Goal: Register for event/course

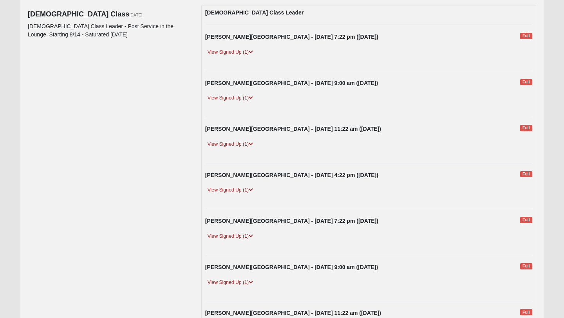
scroll to position [97, 0]
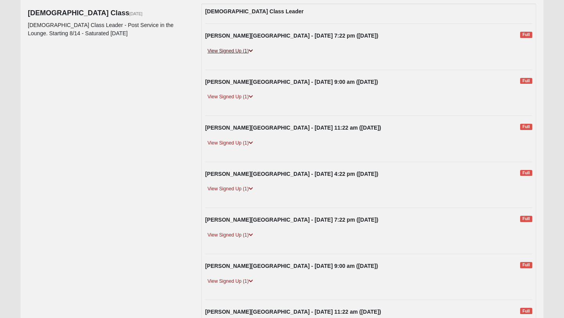
click at [244, 49] on link "View Signed Up (1)" at bounding box center [230, 51] width 50 height 8
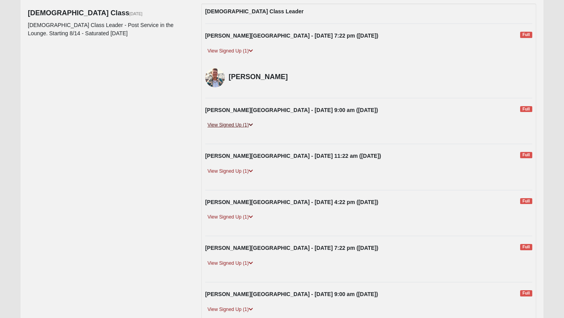
click at [249, 128] on link "View Signed Up (1)" at bounding box center [230, 125] width 50 height 8
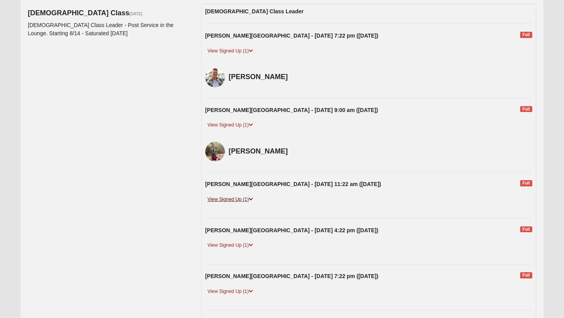
click at [251, 199] on icon at bounding box center [251, 199] width 4 height 5
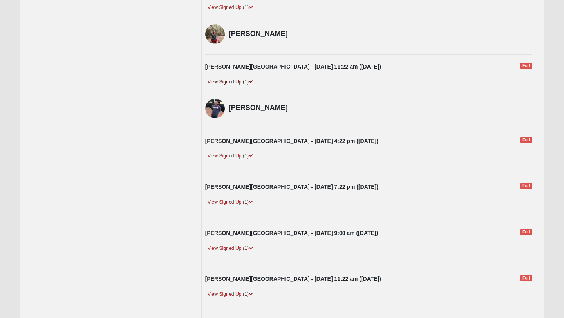
scroll to position [215, 0]
click at [253, 153] on icon at bounding box center [251, 155] width 4 height 5
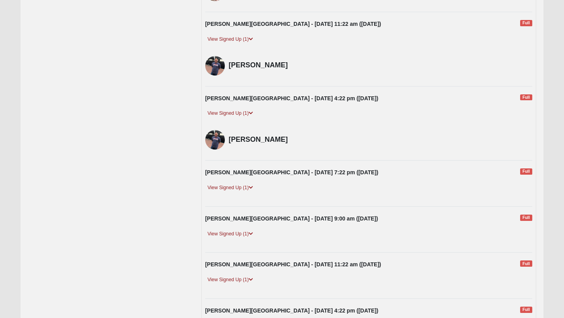
scroll to position [262, 0]
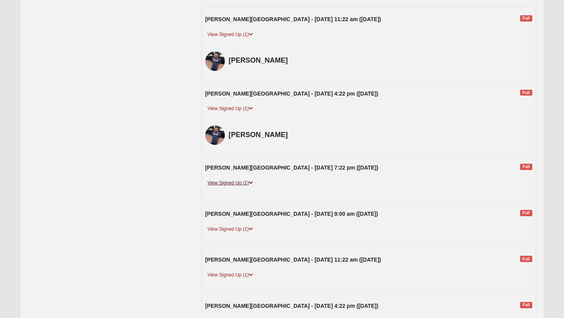
click at [250, 182] on icon at bounding box center [251, 183] width 4 height 5
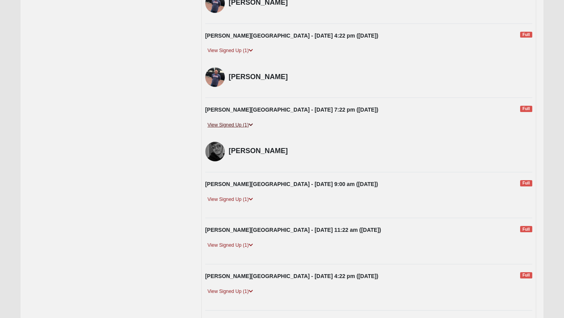
scroll to position [327, 0]
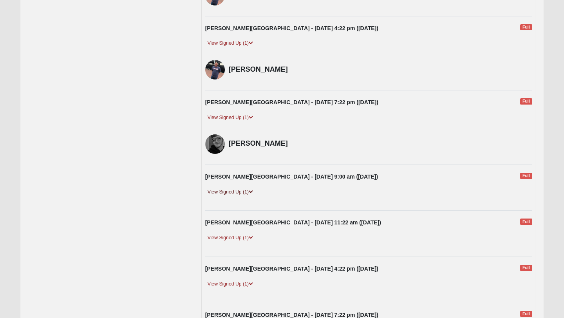
click at [253, 194] on icon at bounding box center [251, 192] width 4 height 5
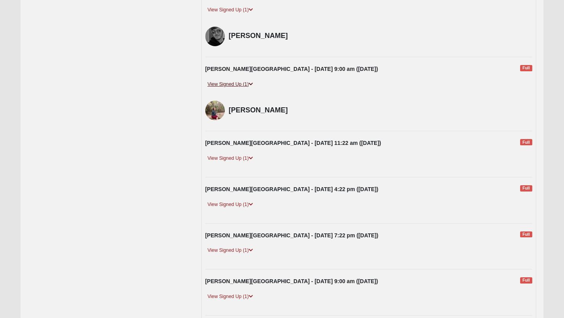
scroll to position [442, 0]
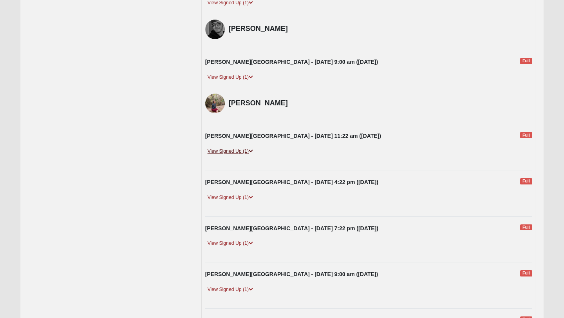
click at [253, 151] on icon at bounding box center [251, 151] width 4 height 5
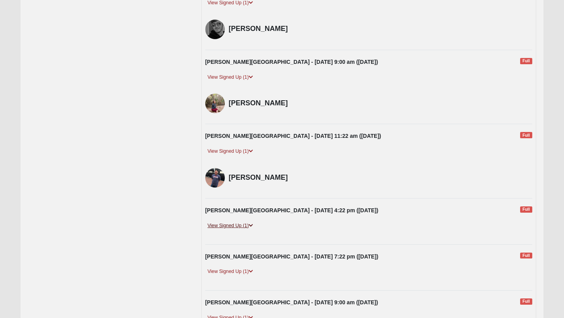
click at [248, 224] on link "View Signed Up (1)" at bounding box center [230, 226] width 50 height 8
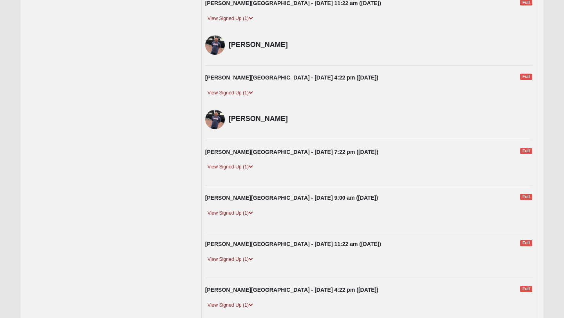
scroll to position [574, 0]
click at [253, 166] on icon at bounding box center [251, 167] width 4 height 5
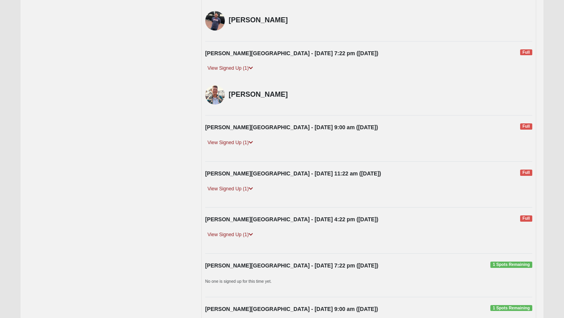
scroll to position [673, 0]
click at [253, 143] on icon at bounding box center [251, 143] width 4 height 5
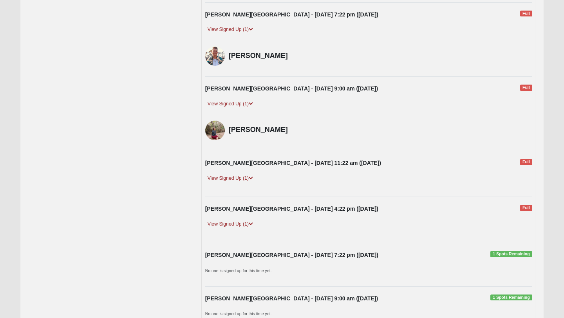
scroll to position [712, 0]
click at [252, 178] on icon at bounding box center [251, 177] width 4 height 5
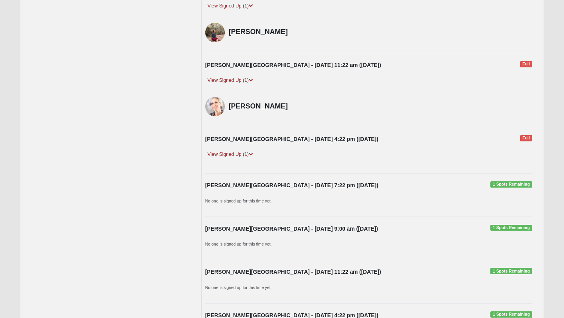
scroll to position [811, 0]
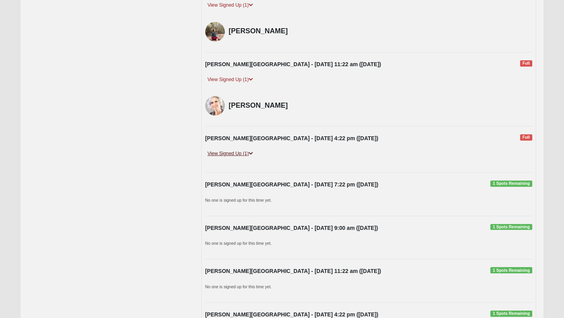
click at [251, 153] on icon at bounding box center [251, 153] width 4 height 5
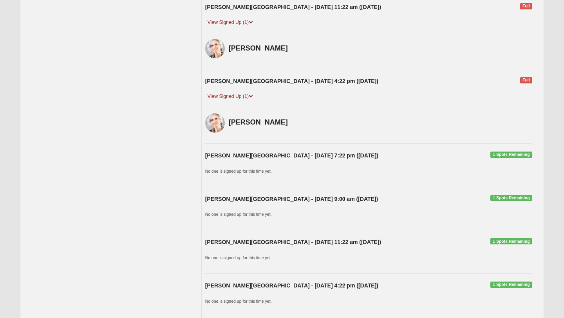
scroll to position [870, 0]
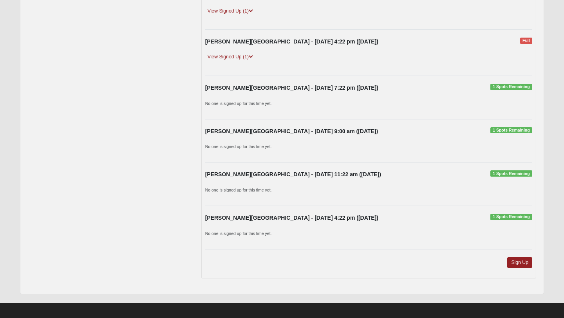
scroll to position [602, 0]
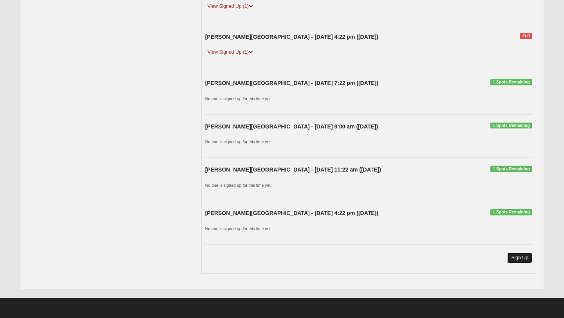
click at [513, 258] on link "Sign Up" at bounding box center [519, 258] width 25 height 11
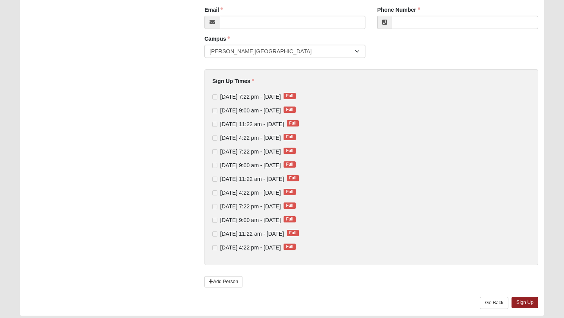
scroll to position [130, 0]
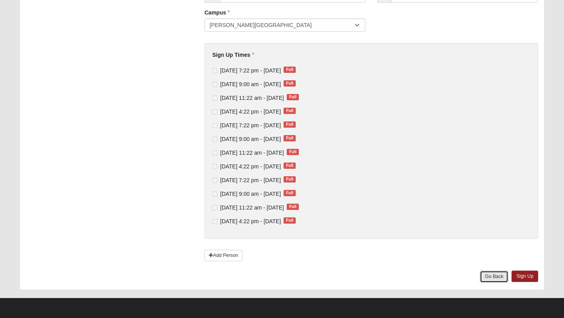
click at [486, 276] on link "Go Back" at bounding box center [494, 277] width 29 height 12
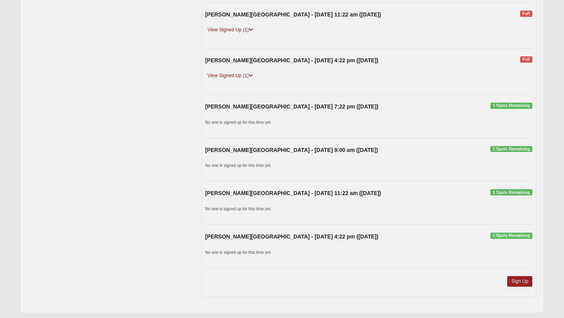
scroll to position [596, 0]
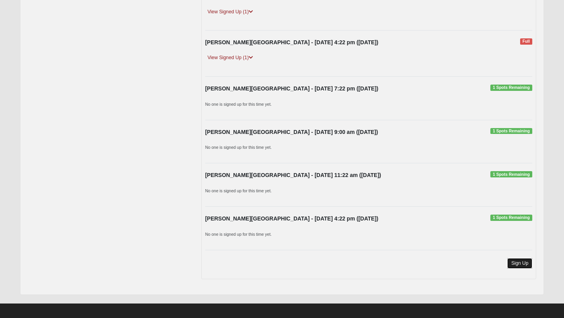
click at [520, 265] on link "Sign Up" at bounding box center [519, 263] width 25 height 11
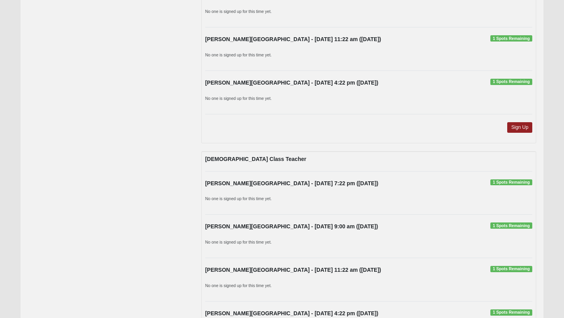
scroll to position [731, 0]
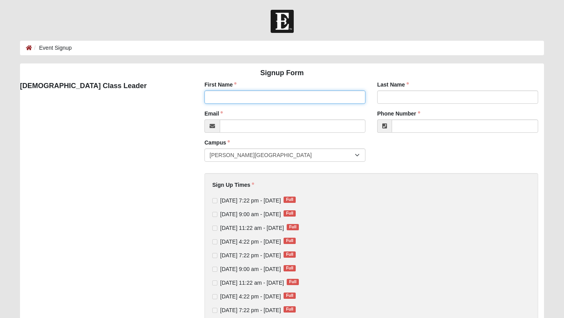
click at [233, 97] on input "First Name" at bounding box center [284, 96] width 161 height 13
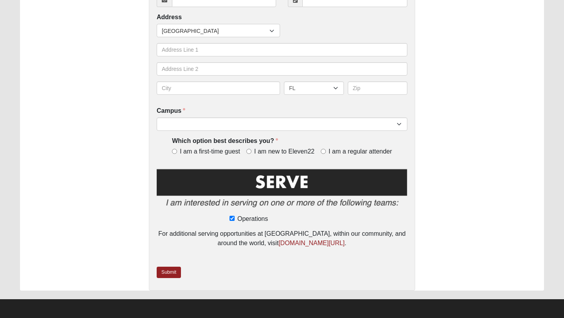
scroll to position [264, 0]
